Goal: Information Seeking & Learning: Learn about a topic

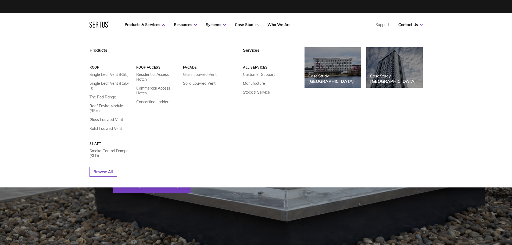
click at [195, 73] on link "Glass Louvred Vent" at bounding box center [200, 74] width 34 height 5
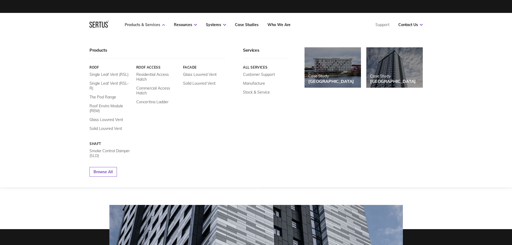
click at [148, 25] on link "Products & Services" at bounding box center [145, 24] width 40 height 5
click at [190, 68] on link "Facade" at bounding box center [204, 67] width 43 height 4
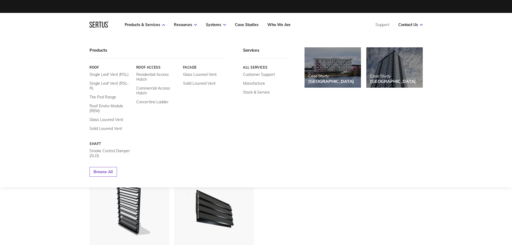
click at [97, 67] on link "Roof" at bounding box center [110, 67] width 43 height 4
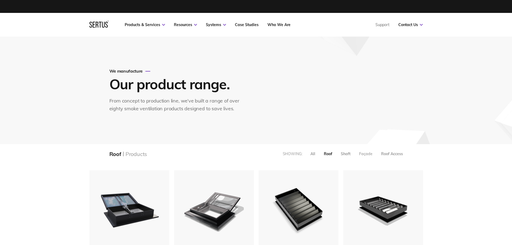
click at [365, 152] on div "Façade" at bounding box center [365, 153] width 13 height 5
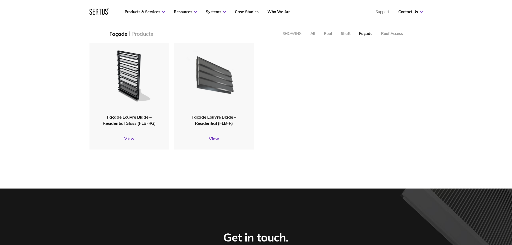
scroll to position [134, 0]
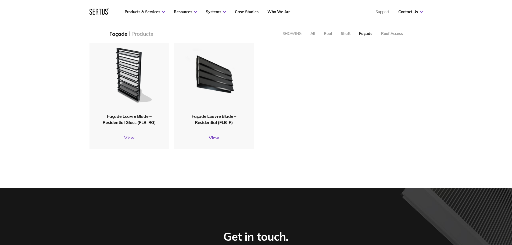
click at [131, 138] on link "View" at bounding box center [129, 137] width 80 height 5
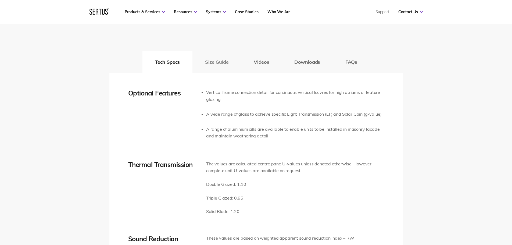
scroll to position [860, 0]
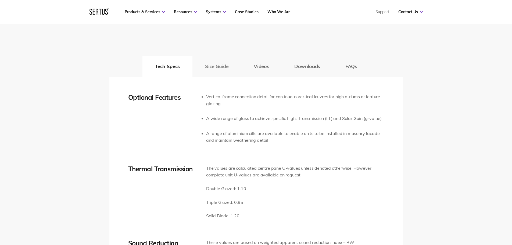
click at [213, 64] on button "Size Guide" at bounding box center [216, 66] width 49 height 21
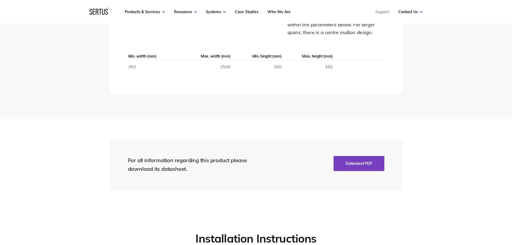
scroll to position [887, 0]
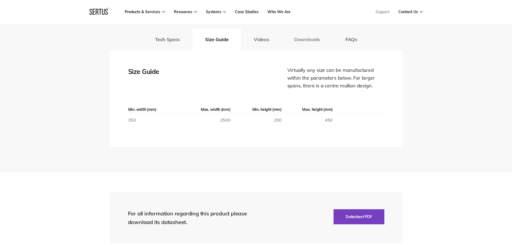
click at [316, 39] on button "Downloads" at bounding box center [307, 39] width 51 height 21
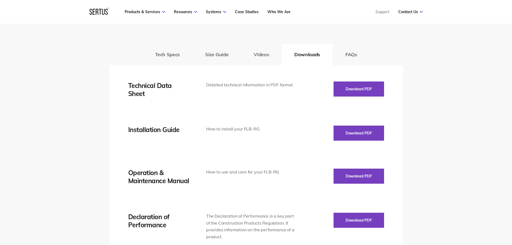
scroll to position [860, 0]
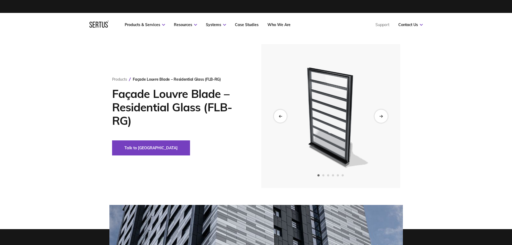
click at [380, 117] on icon "Next slide" at bounding box center [380, 115] width 3 height 3
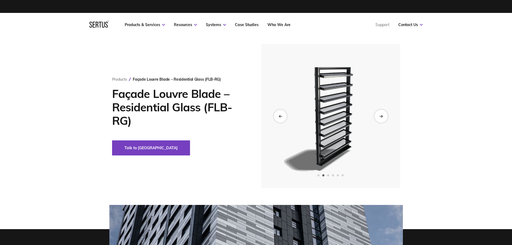
click at [381, 116] on icon "Next slide" at bounding box center [380, 115] width 3 height 3
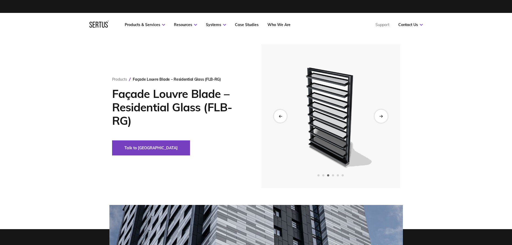
click at [381, 116] on icon "Next slide" at bounding box center [380, 115] width 3 height 3
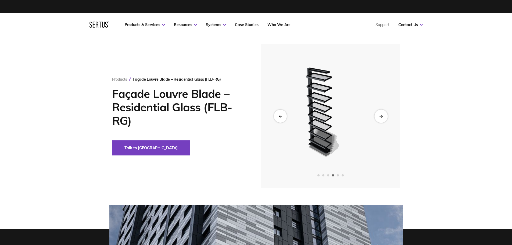
click at [381, 116] on icon "Next slide" at bounding box center [380, 115] width 3 height 3
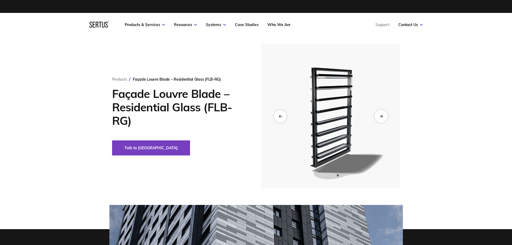
click at [381, 116] on icon "Next slide" at bounding box center [380, 115] width 3 height 3
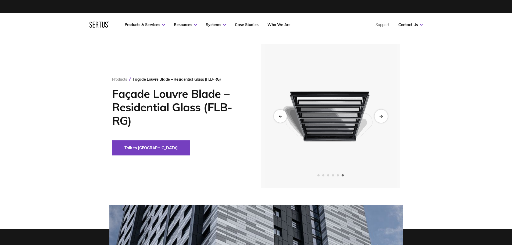
click at [381, 116] on icon "Next slide" at bounding box center [380, 115] width 3 height 3
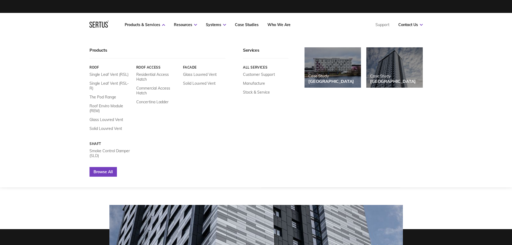
click at [105, 169] on link "Browse All" at bounding box center [102, 172] width 27 height 10
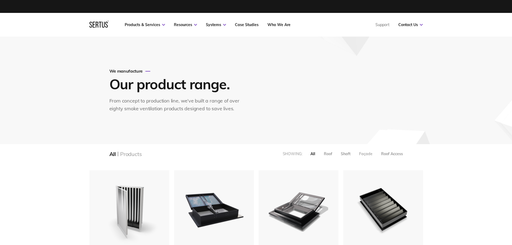
click at [367, 155] on div "Façade" at bounding box center [365, 153] width 13 height 5
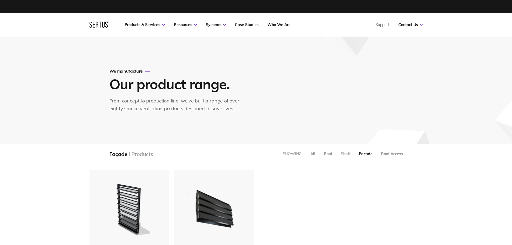
scroll to position [121, 342]
click at [312, 153] on div "All" at bounding box center [312, 153] width 5 height 5
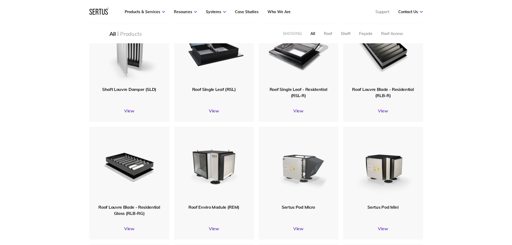
scroll to position [27, 0]
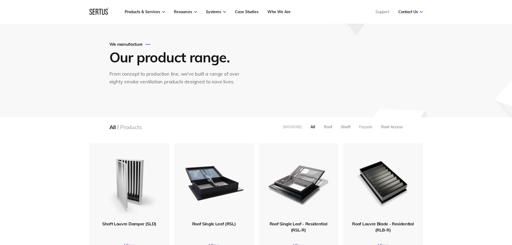
click at [362, 125] on div "Façade" at bounding box center [365, 126] width 13 height 5
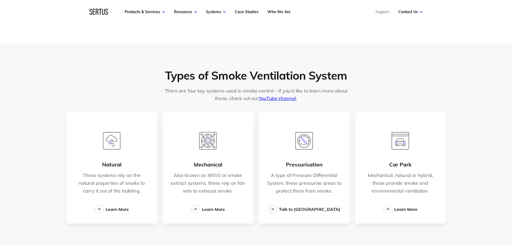
scroll to position [860, 0]
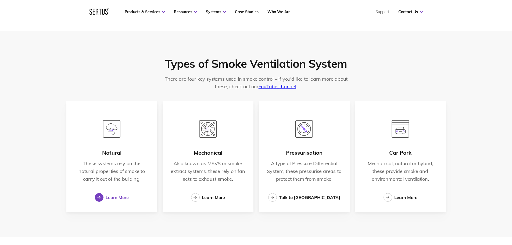
click at [121, 197] on div "Learn More" at bounding box center [117, 197] width 23 height 5
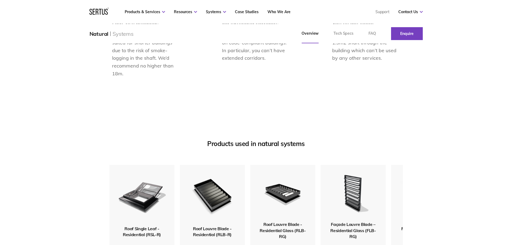
scroll to position [672, 0]
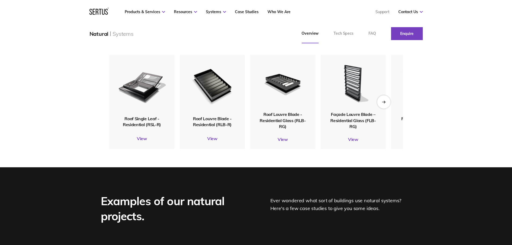
click at [385, 103] on icon "Next slide" at bounding box center [383, 101] width 3 height 3
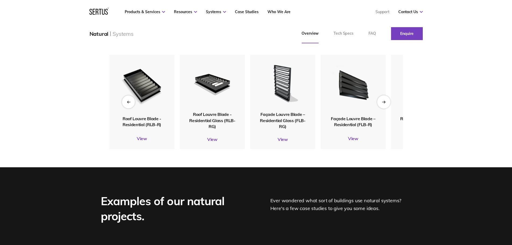
click at [384, 103] on icon "Next slide" at bounding box center [384, 102] width 1 height 2
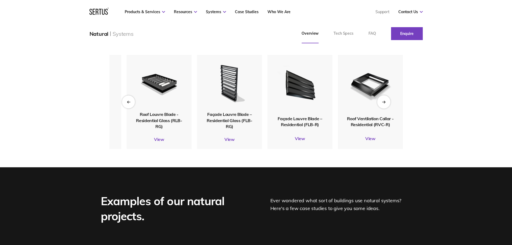
click at [384, 103] on icon "Next slide" at bounding box center [384, 102] width 1 height 2
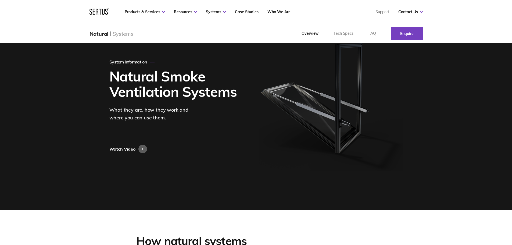
scroll to position [27, 0]
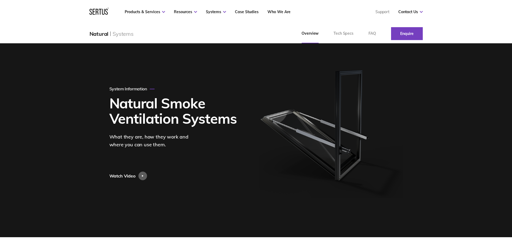
click at [358, 121] on img at bounding box center [331, 133] width 144 height 130
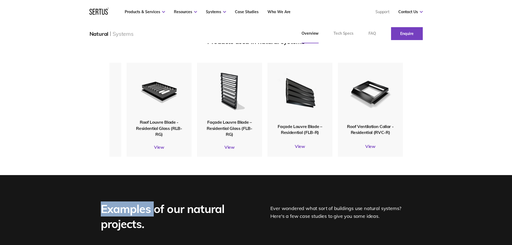
scroll to position [672, 0]
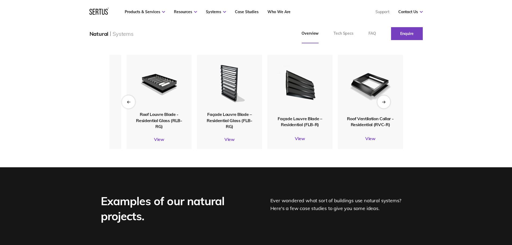
click at [127, 108] on div "Previous slide" at bounding box center [128, 101] width 13 height 13
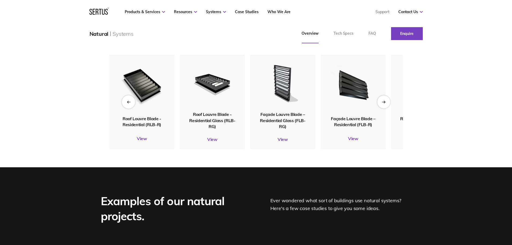
click at [127, 108] on div "Previous slide" at bounding box center [128, 101] width 13 height 13
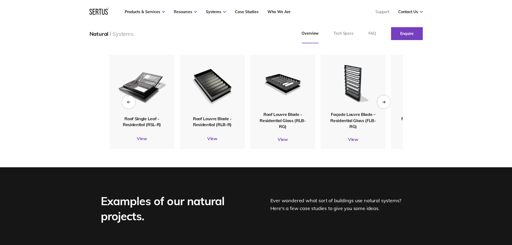
click at [127, 108] on div "Previous slide" at bounding box center [128, 101] width 13 height 13
click at [385, 103] on icon "Next slide" at bounding box center [383, 101] width 3 height 3
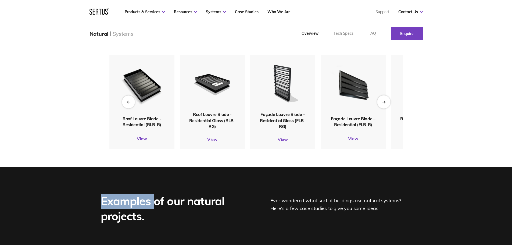
click at [385, 103] on icon "Next slide" at bounding box center [383, 101] width 3 height 3
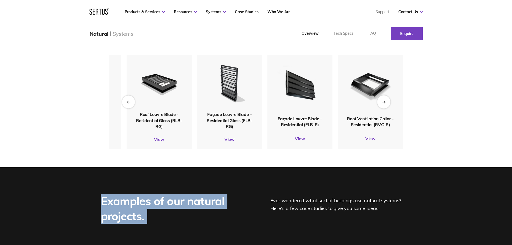
click at [385, 103] on icon "Next slide" at bounding box center [383, 101] width 3 height 3
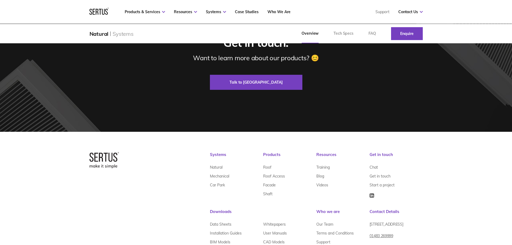
scroll to position [1052, 0]
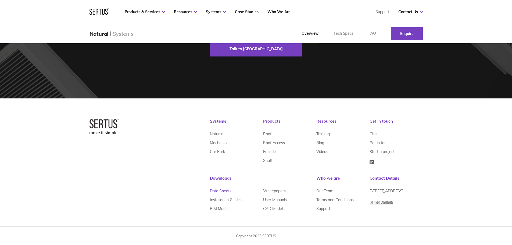
click at [222, 190] on link "Data Sheets" at bounding box center [220, 190] width 21 height 9
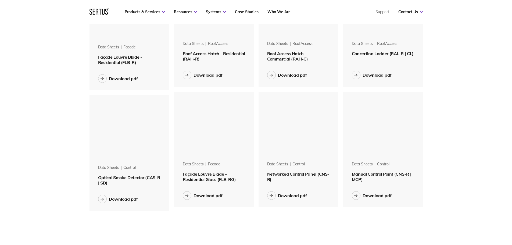
scroll to position [725, 0]
